Goal: Task Accomplishment & Management: Use online tool/utility

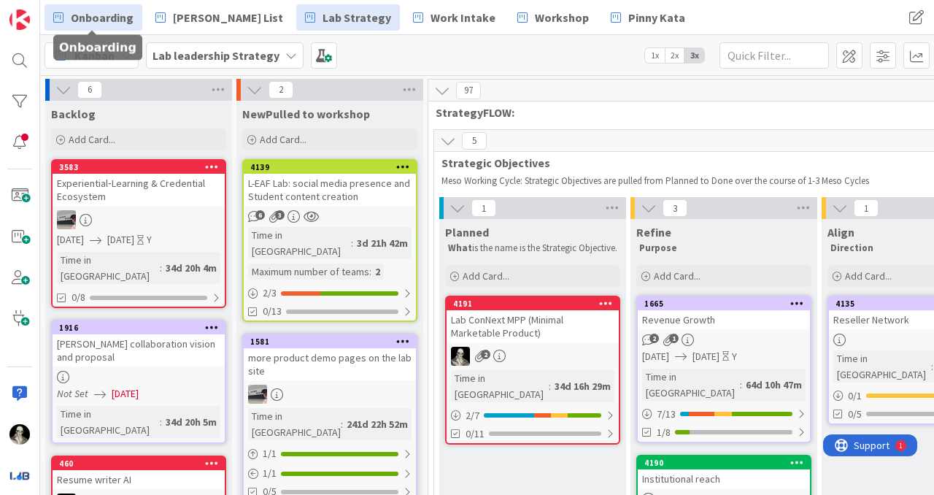
click at [111, 17] on span "Onboarding" at bounding box center [102, 18] width 63 height 18
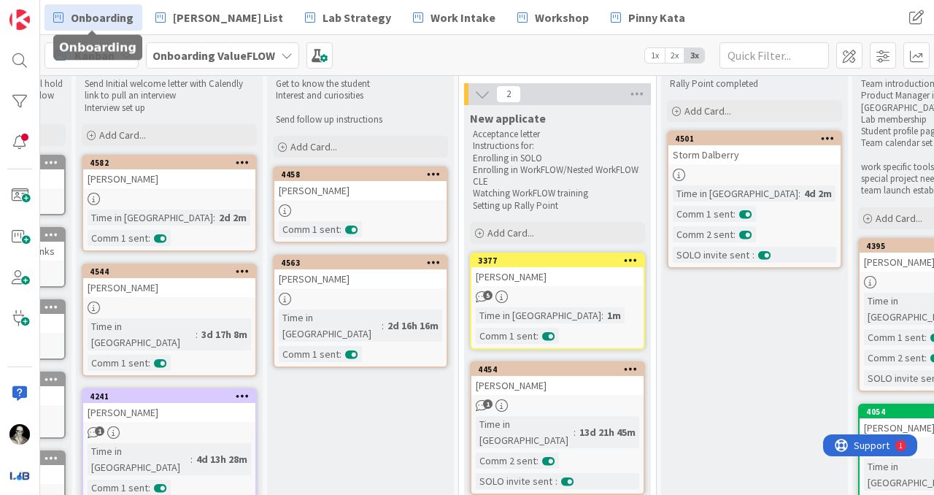
scroll to position [0, 161]
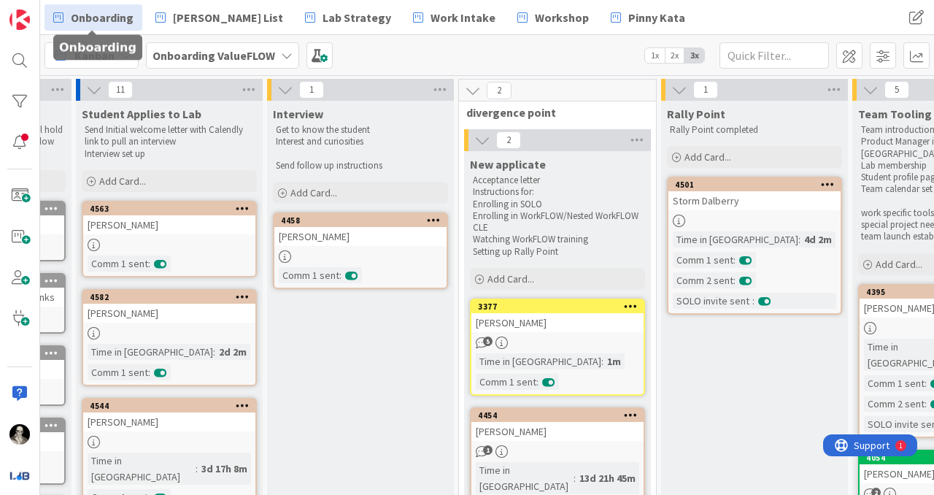
click at [177, 236] on link "4563 [PERSON_NAME] Comm 1 sent :" at bounding box center [169, 239] width 175 height 77
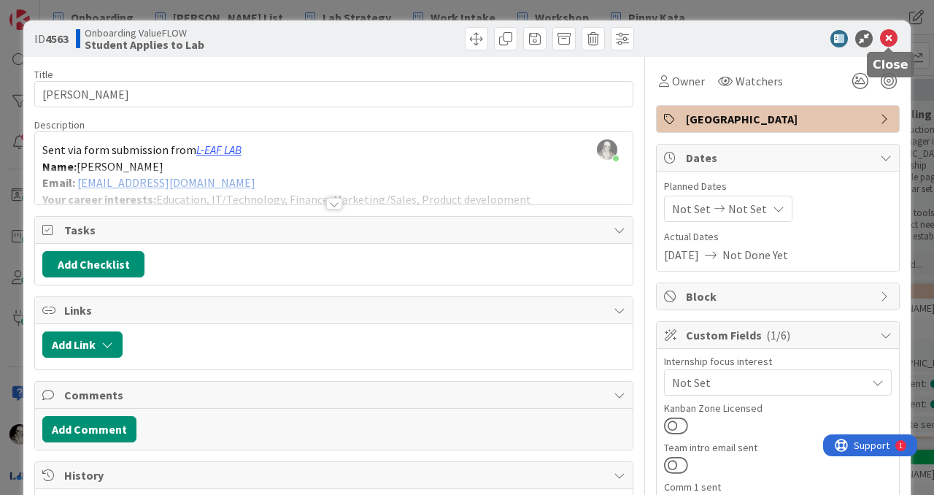
click at [888, 40] on icon at bounding box center [889, 39] width 18 height 18
